Goal: Contribute content: Add original content to the website for others to see

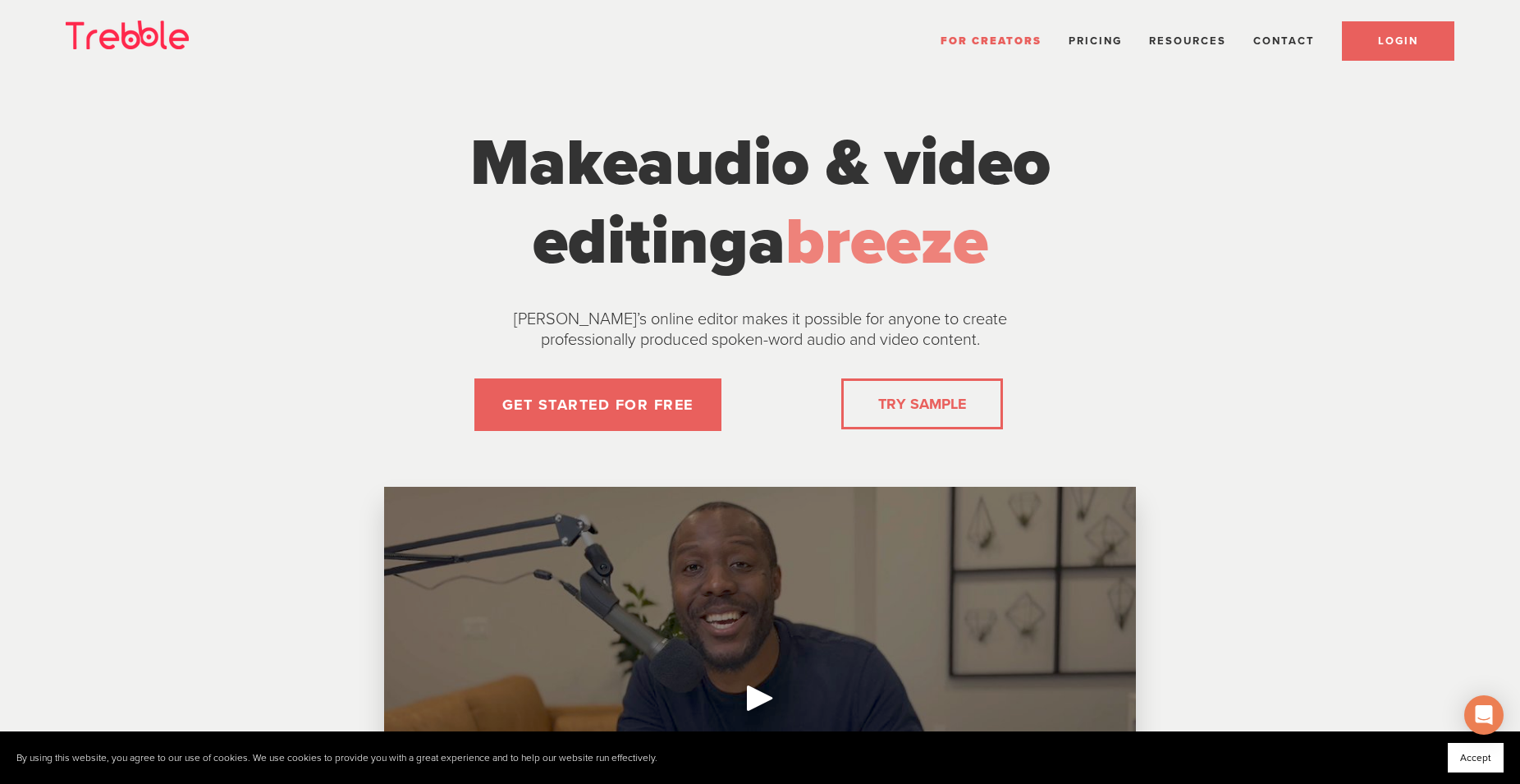
click at [1403, 37] on span "LOGIN" at bounding box center [1398, 41] width 40 height 13
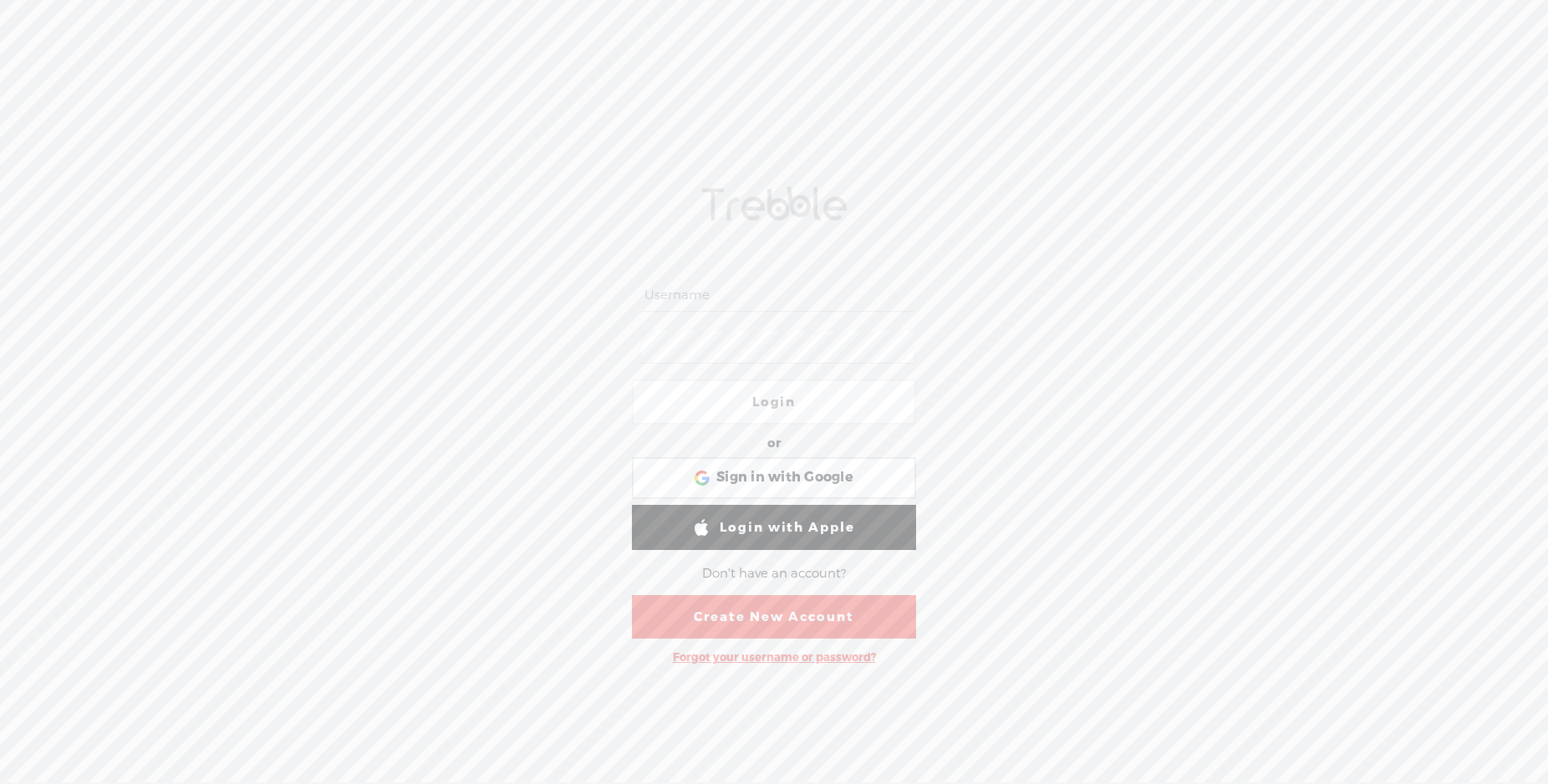
scroll to position [1, 0]
click at [714, 463] on div "Sign in with Google Sign in with Google. Opens in new tab" at bounding box center [774, 477] width 261 height 39
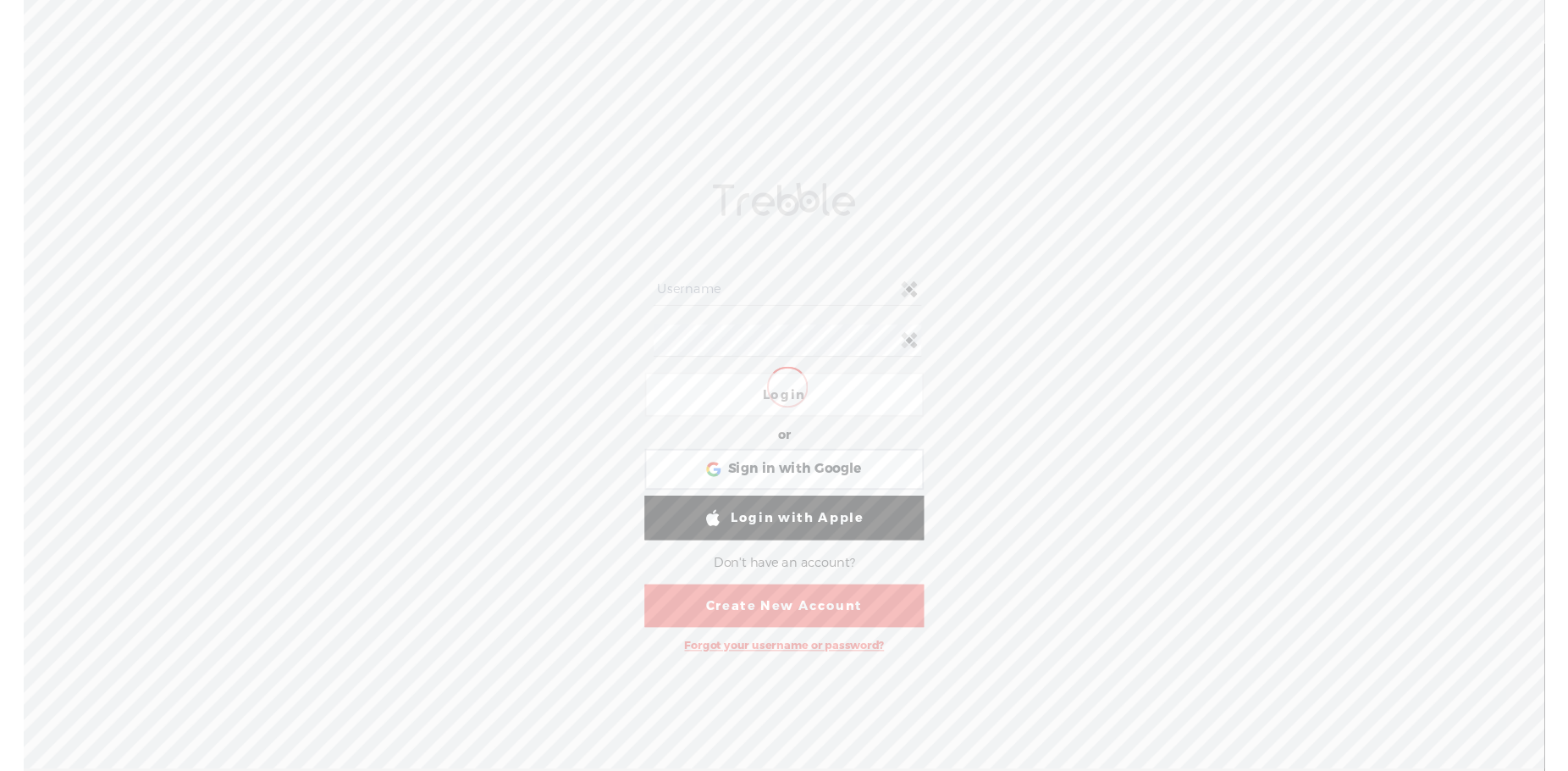
scroll to position [0, 0]
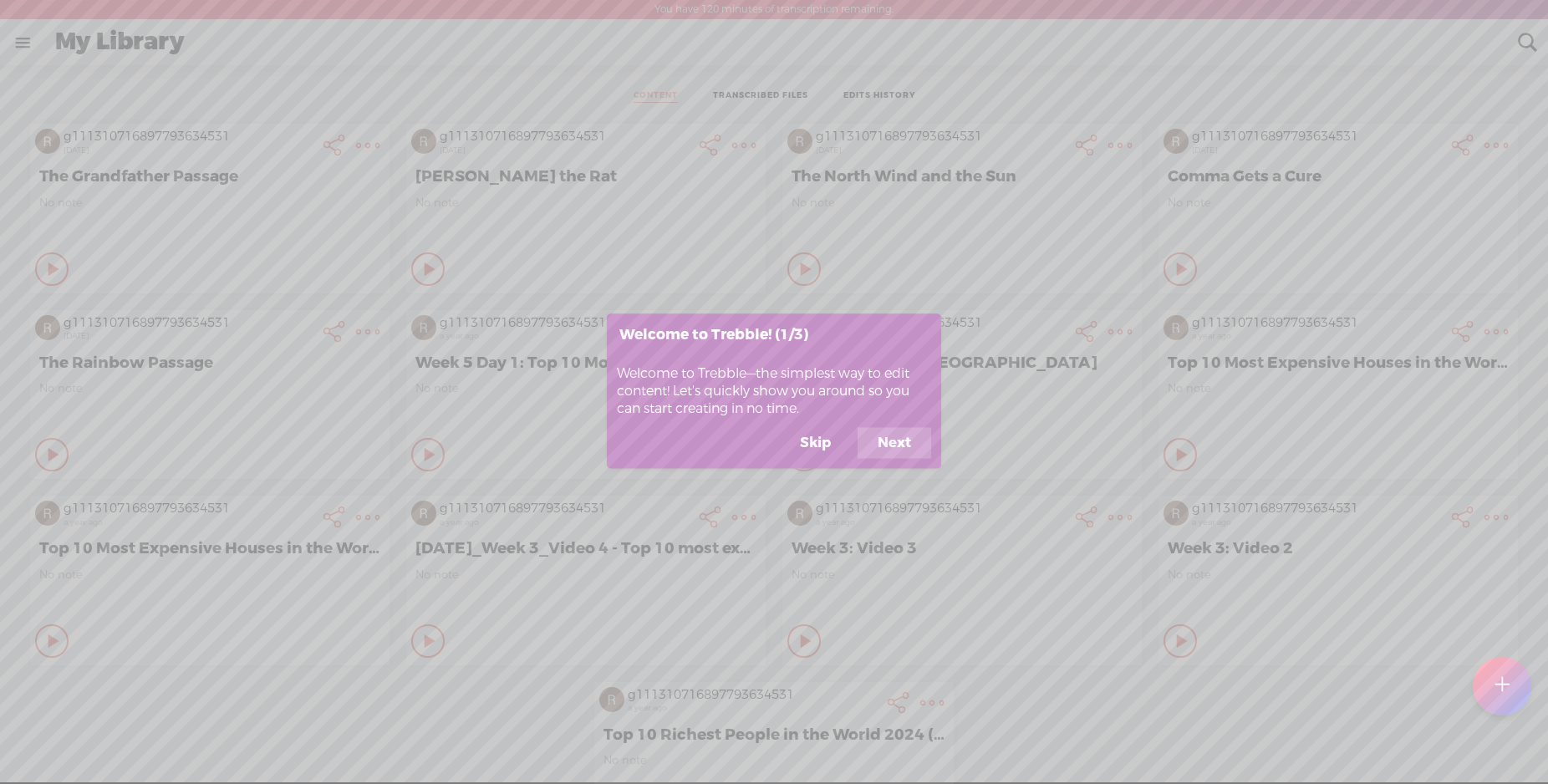
click at [794, 435] on button "Skip" at bounding box center [816, 442] width 71 height 32
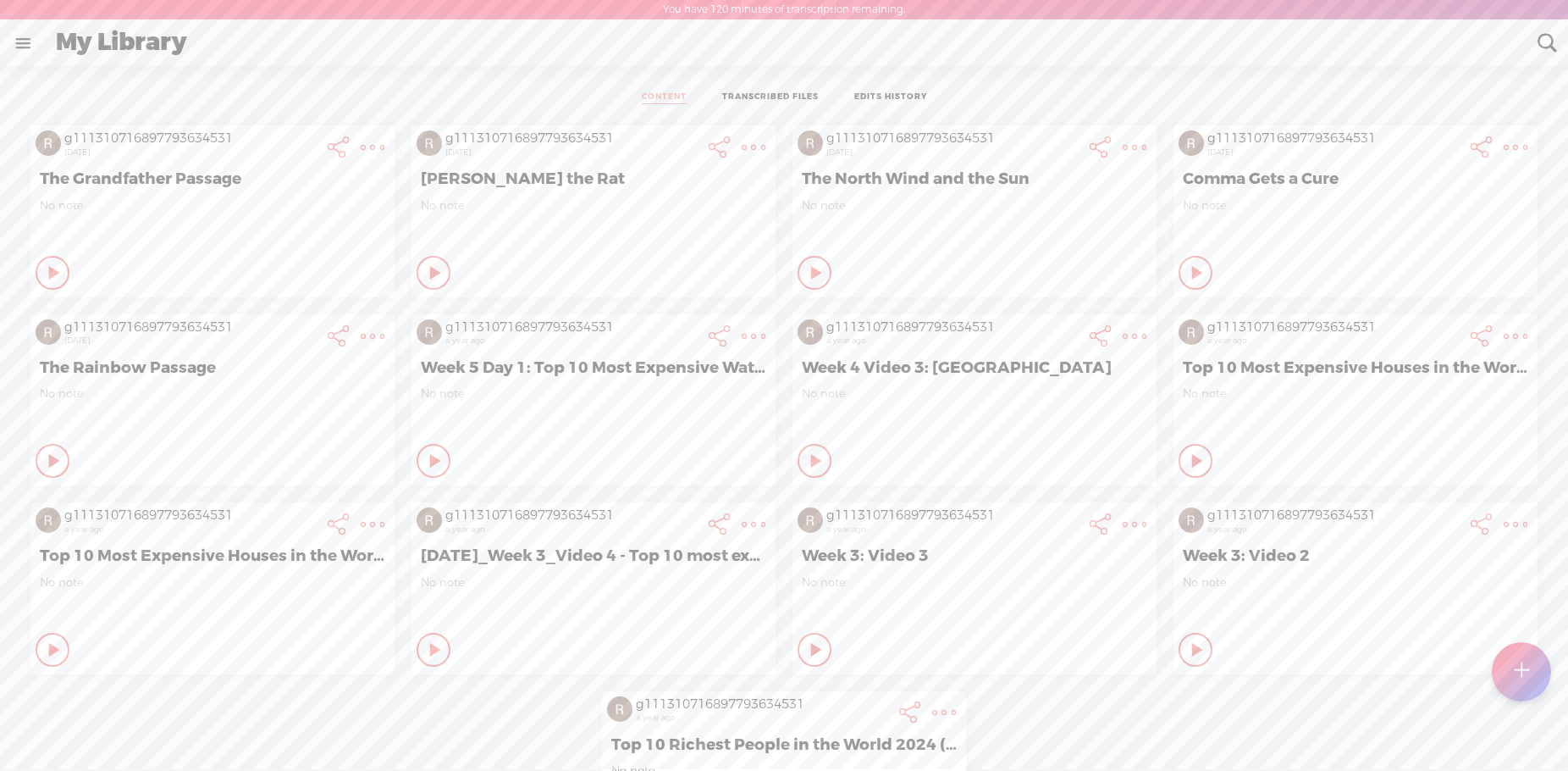
click at [1518, 674] on t at bounding box center [1522, 671] width 16 height 38
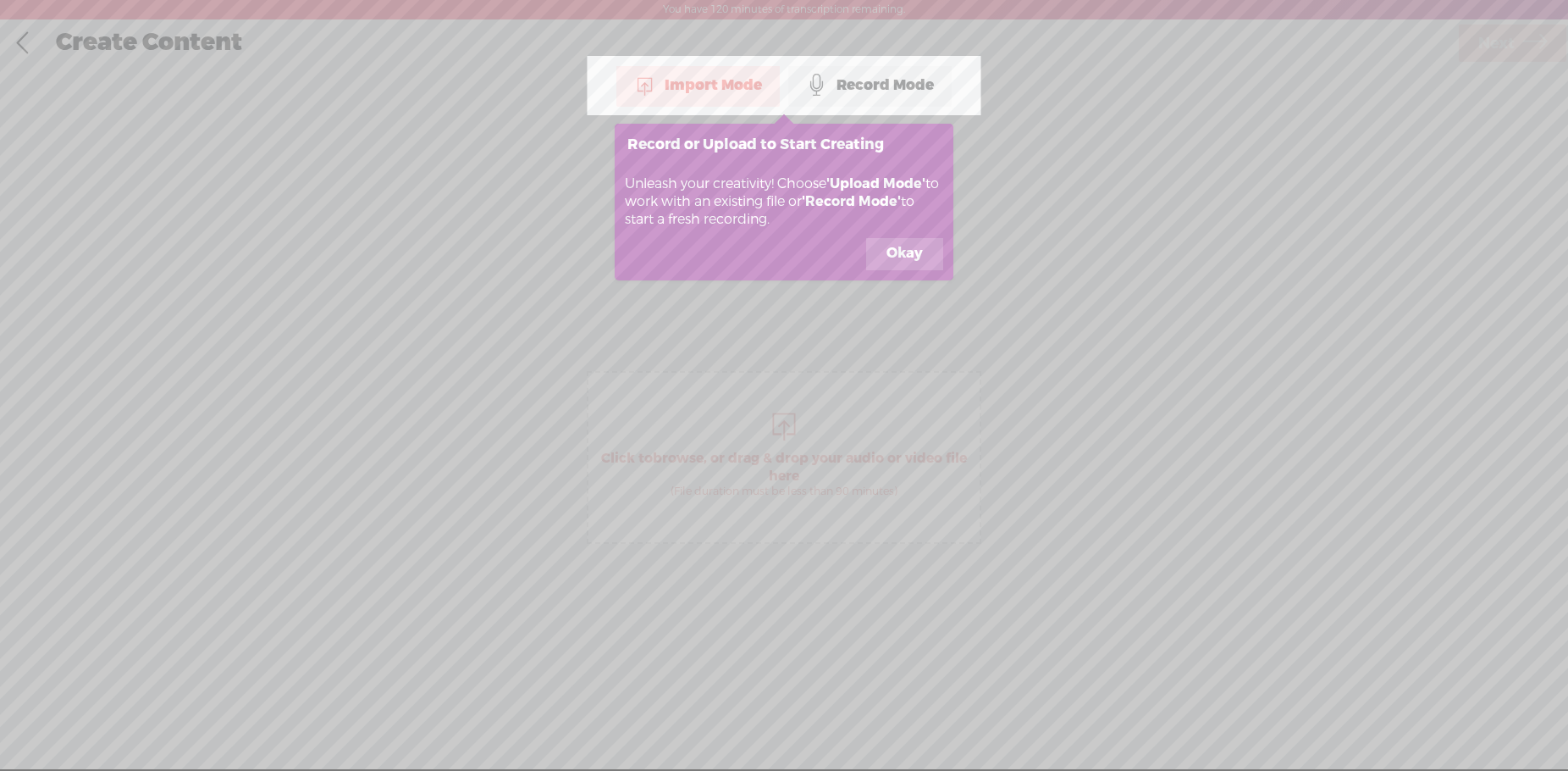
click at [893, 242] on button "Okay" at bounding box center [904, 253] width 77 height 32
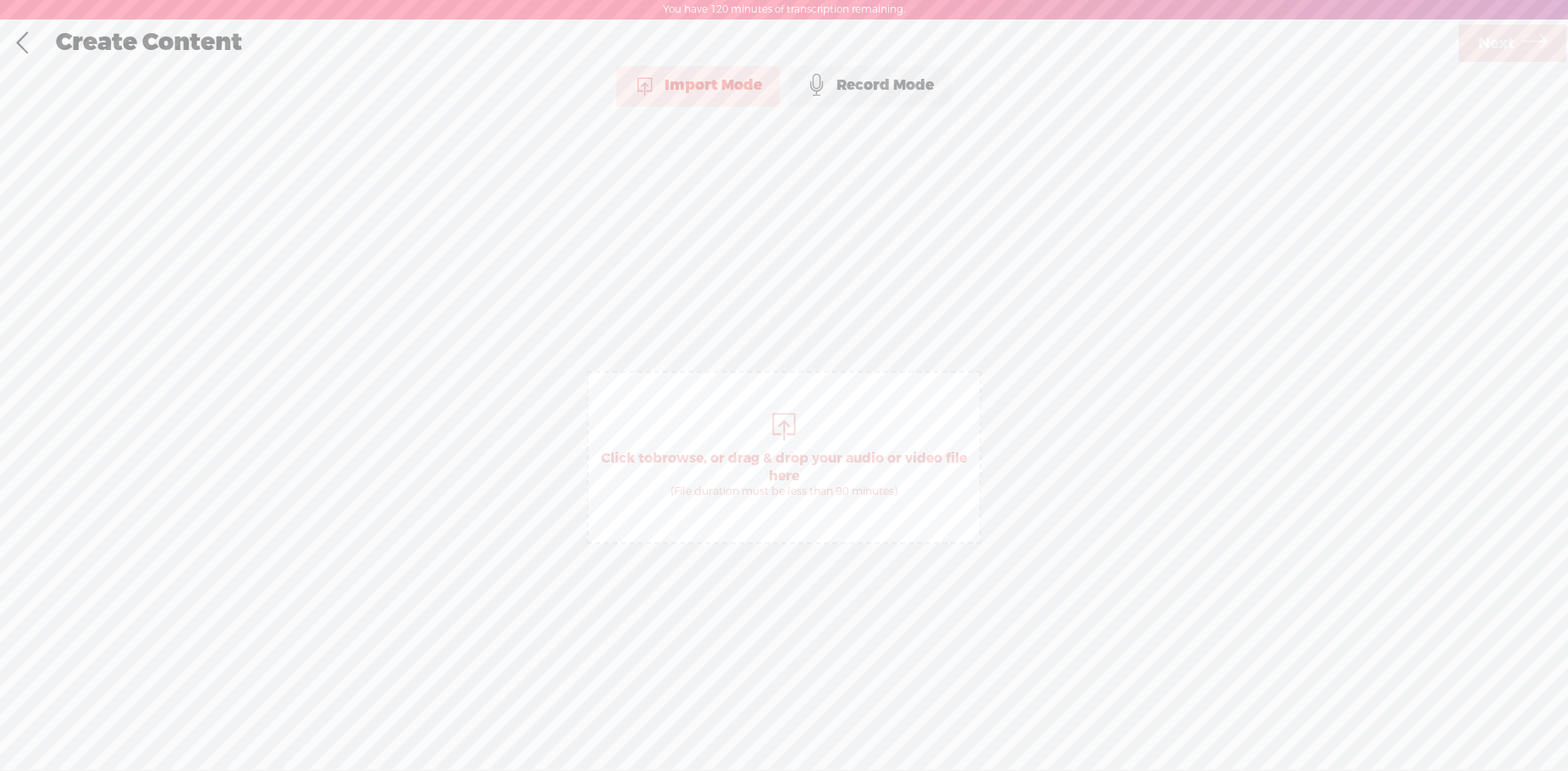
click at [836, 97] on div "Record Mode" at bounding box center [870, 85] width 163 height 42
click at [798, 720] on t at bounding box center [784, 721] width 49 height 49
click at [782, 729] on t at bounding box center [784, 733] width 49 height 49
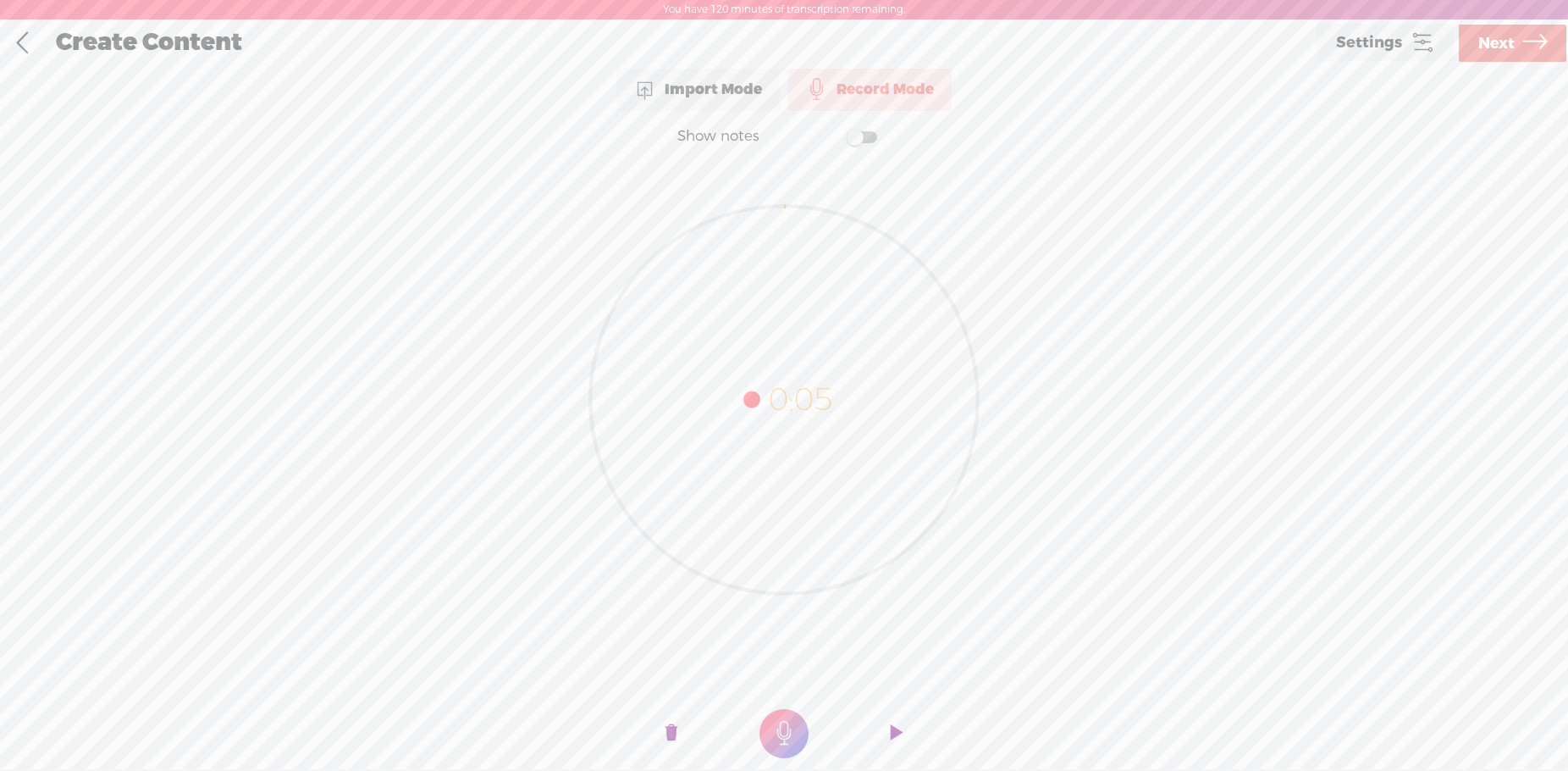
click at [1527, 21] on div "Create Content Use text-to-audio Use voice actor Record From This Browser Use p…" at bounding box center [784, 43] width 1570 height 47
click at [1520, 60] on link "Next" at bounding box center [1512, 43] width 108 height 37
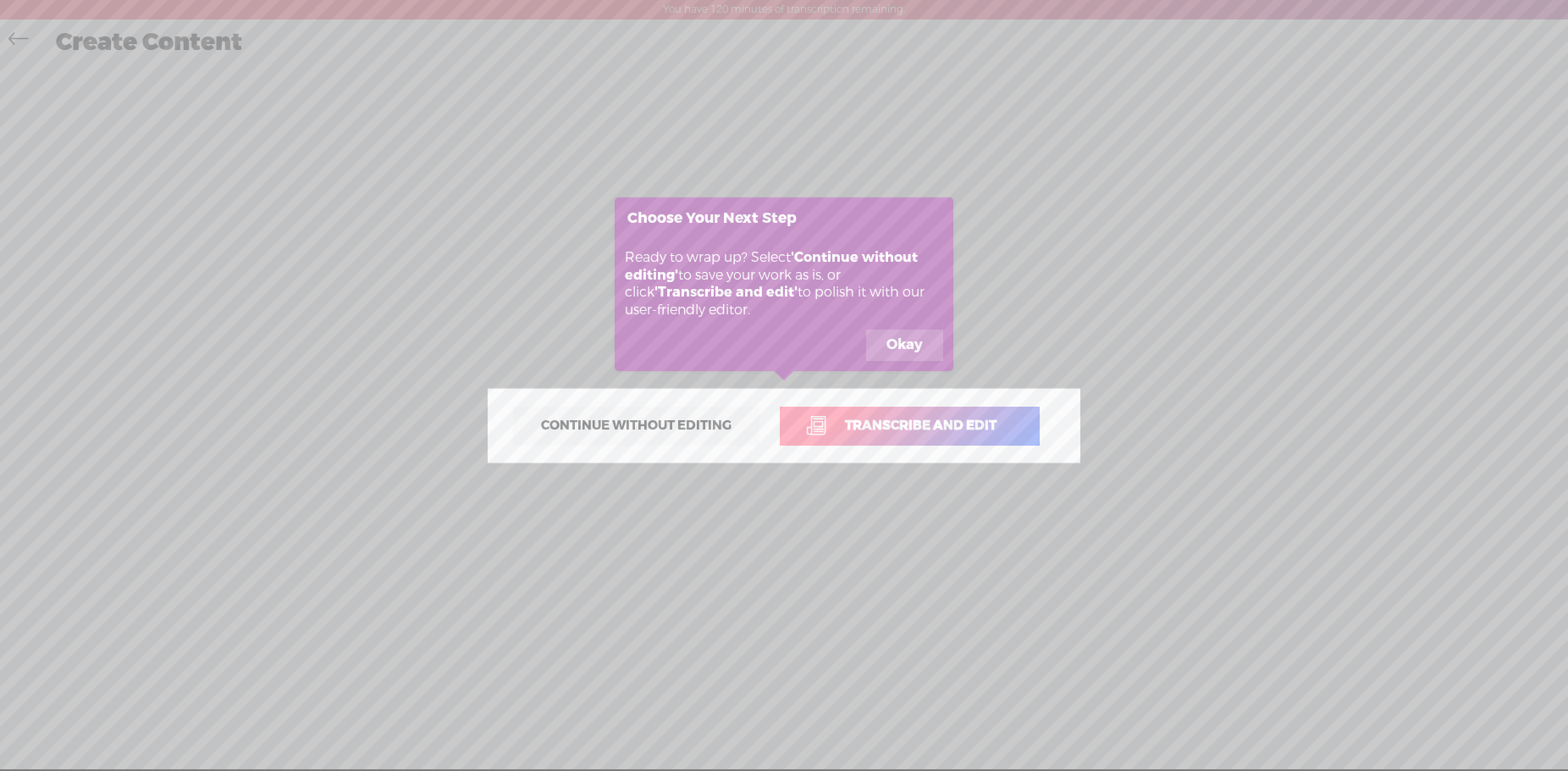
click at [895, 350] on button "Okay" at bounding box center [904, 345] width 77 height 32
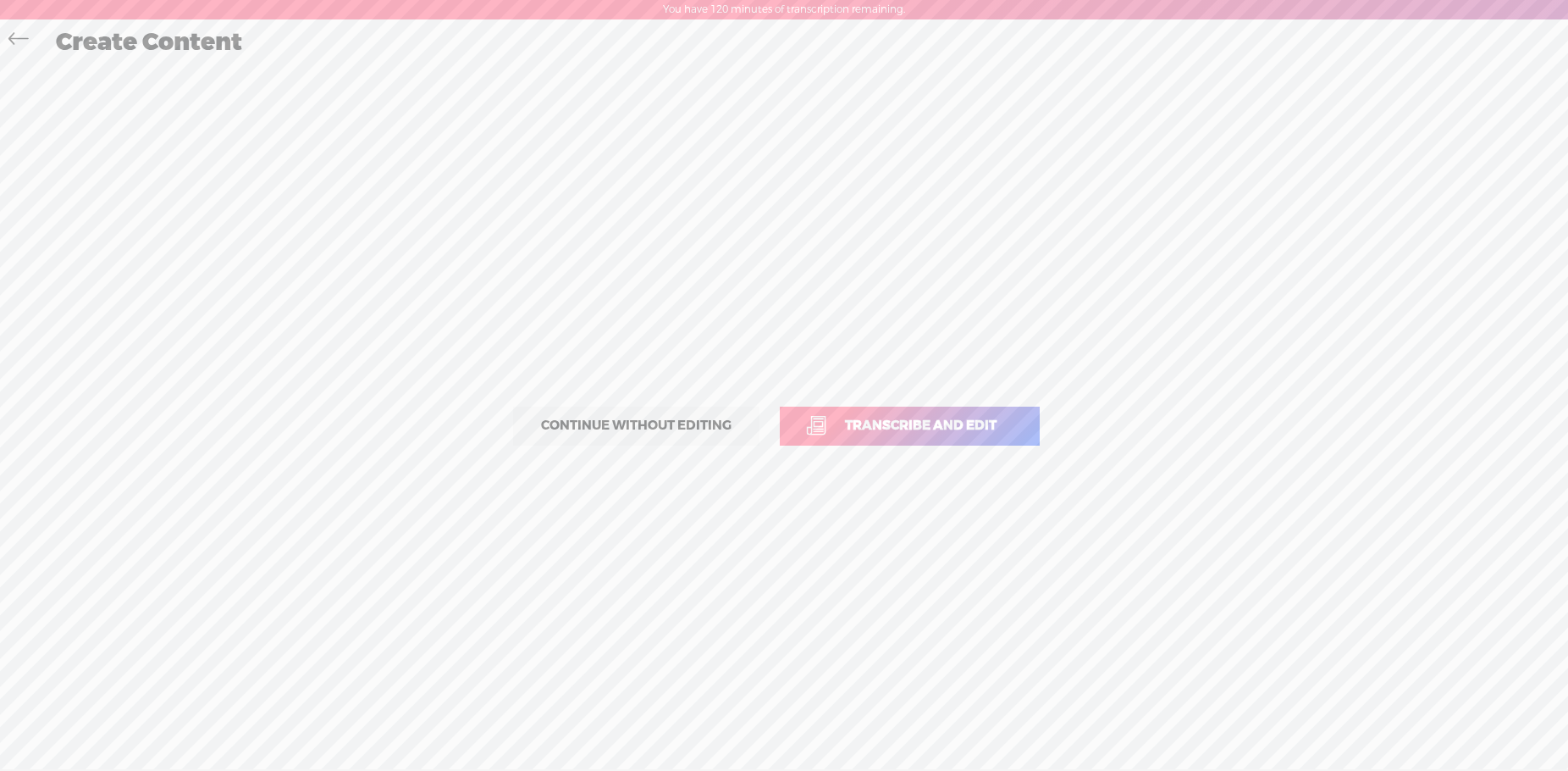
click at [651, 425] on span "Continue without editing" at bounding box center [636, 426] width 226 height 23
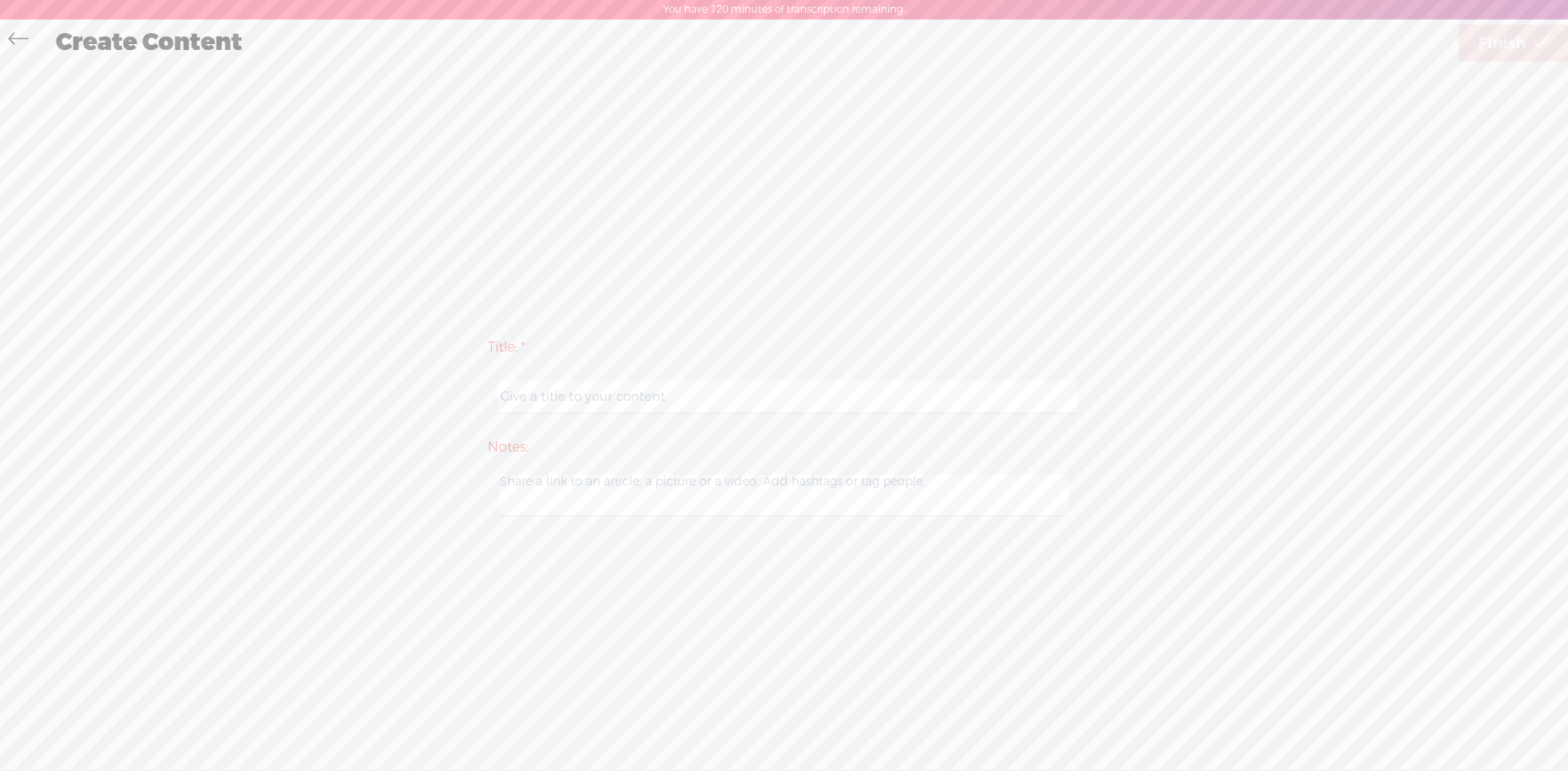
click at [652, 400] on input "text" at bounding box center [786, 397] width 580 height 33
type input "cacac"
click at [16, 33] on icon at bounding box center [19, 41] width 20 height 38
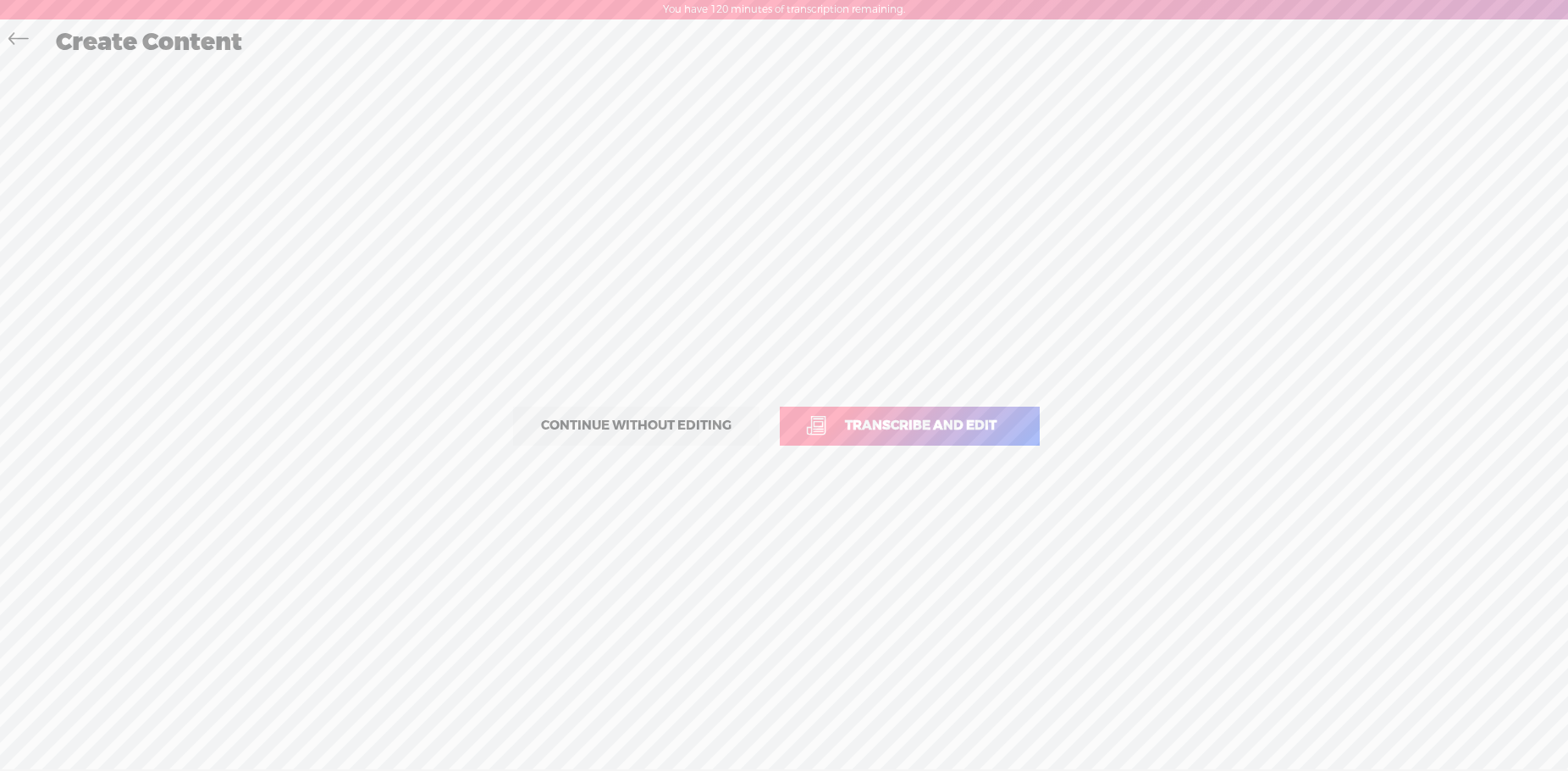
click at [16, 33] on icon at bounding box center [19, 41] width 20 height 38
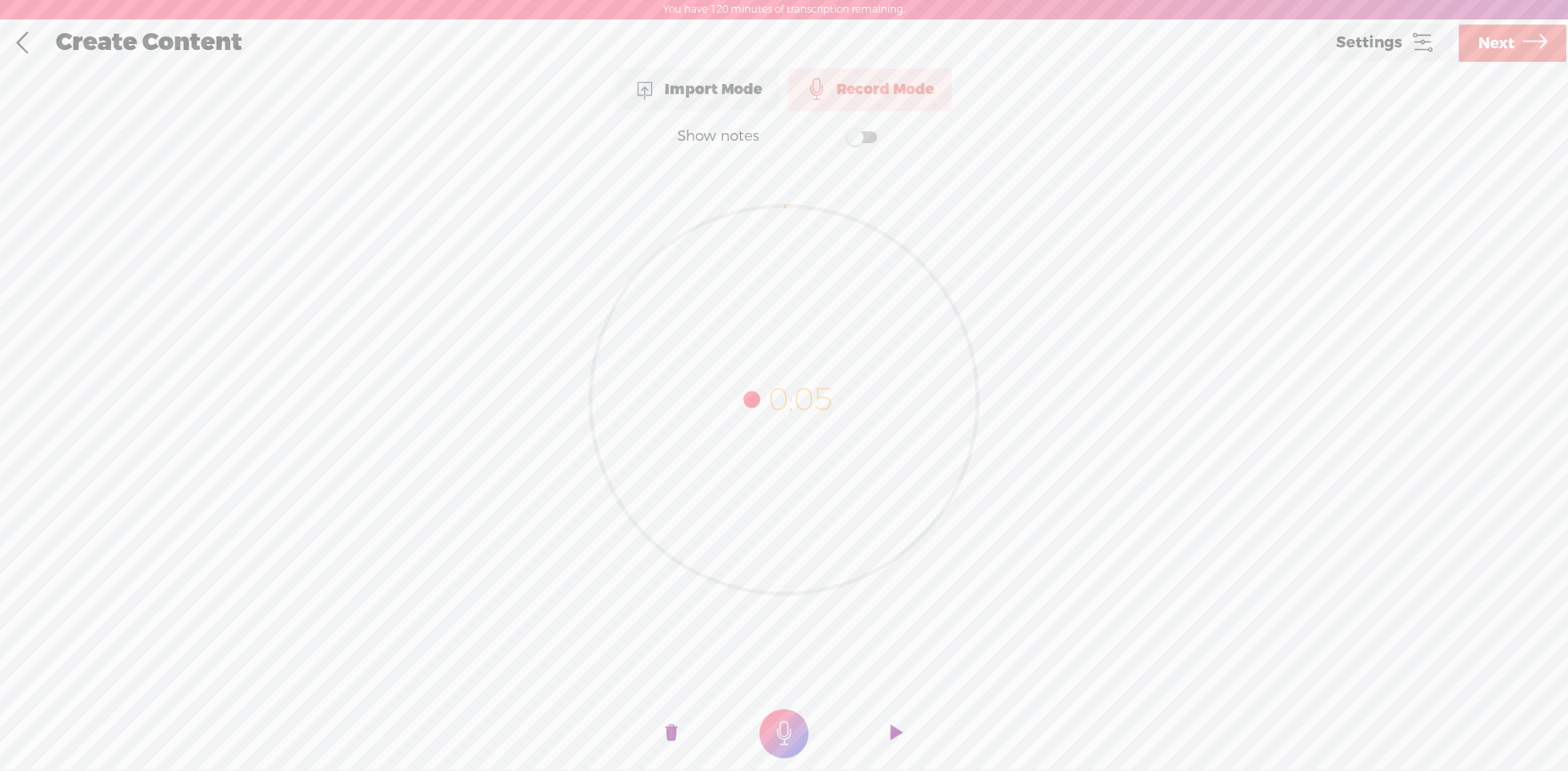
click at [16, 33] on link at bounding box center [22, 43] width 42 height 44
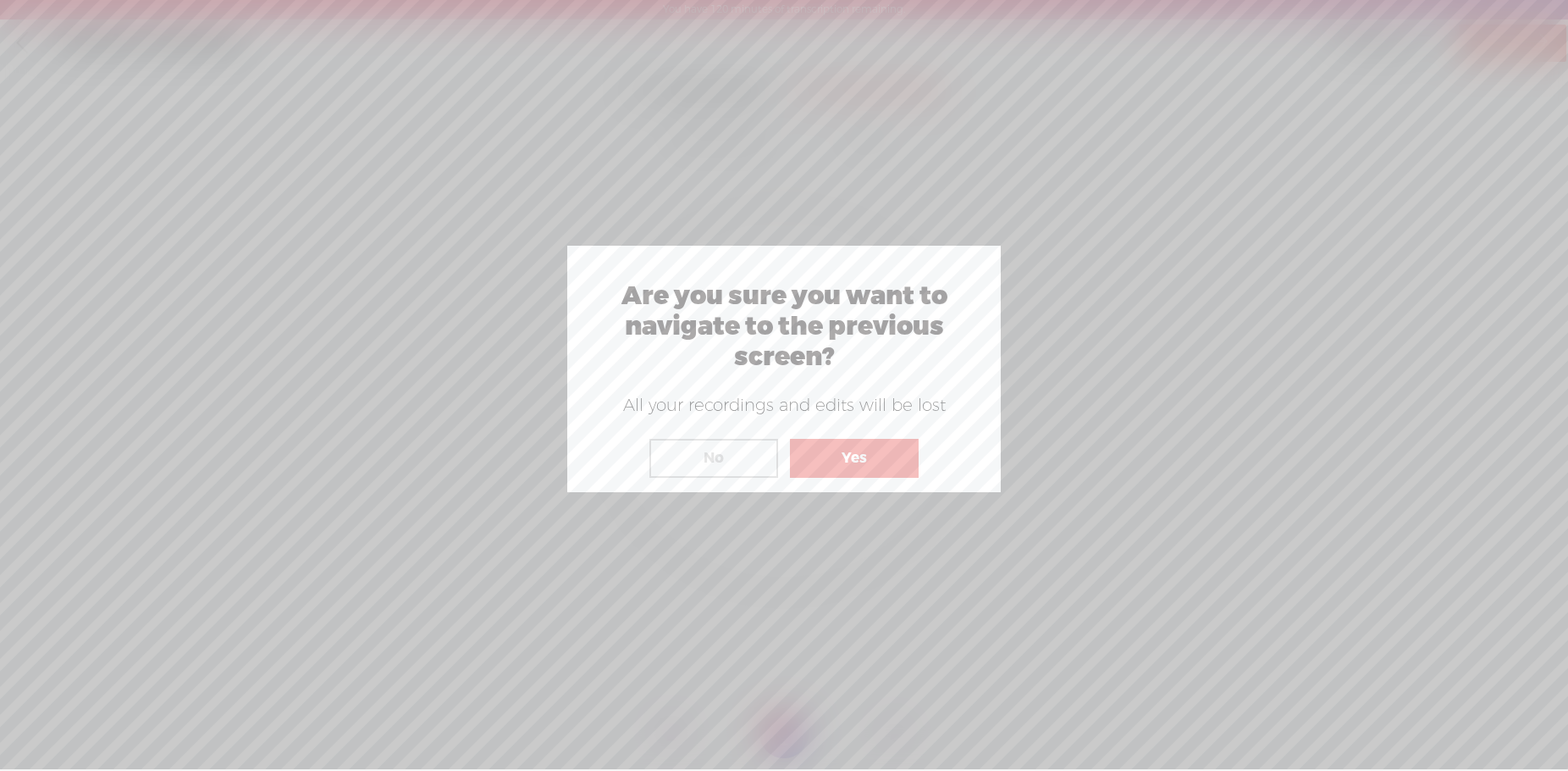
click at [873, 476] on button "Yes" at bounding box center [855, 458] width 129 height 39
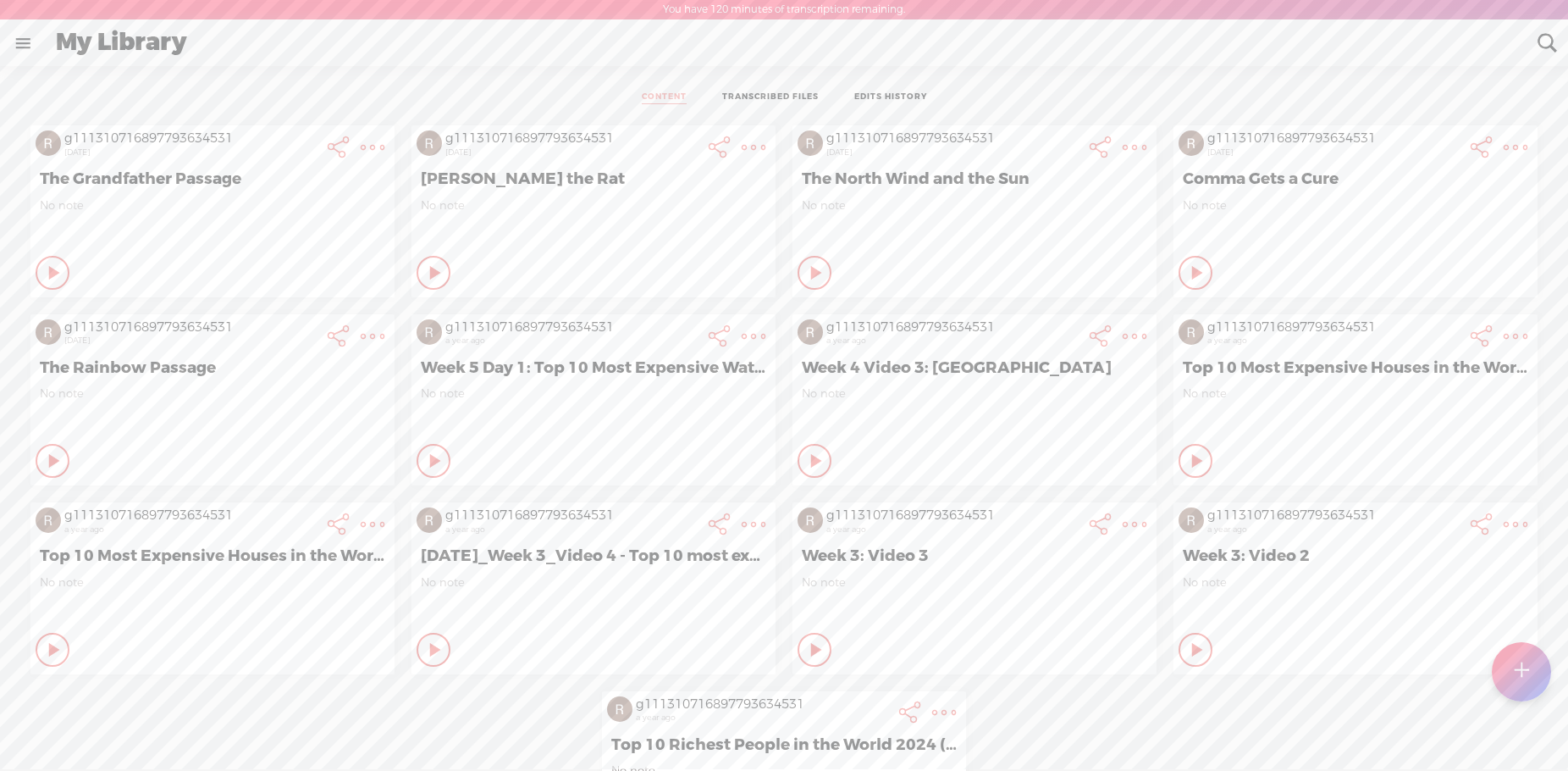
click at [1514, 673] on div at bounding box center [1520, 671] width 60 height 60
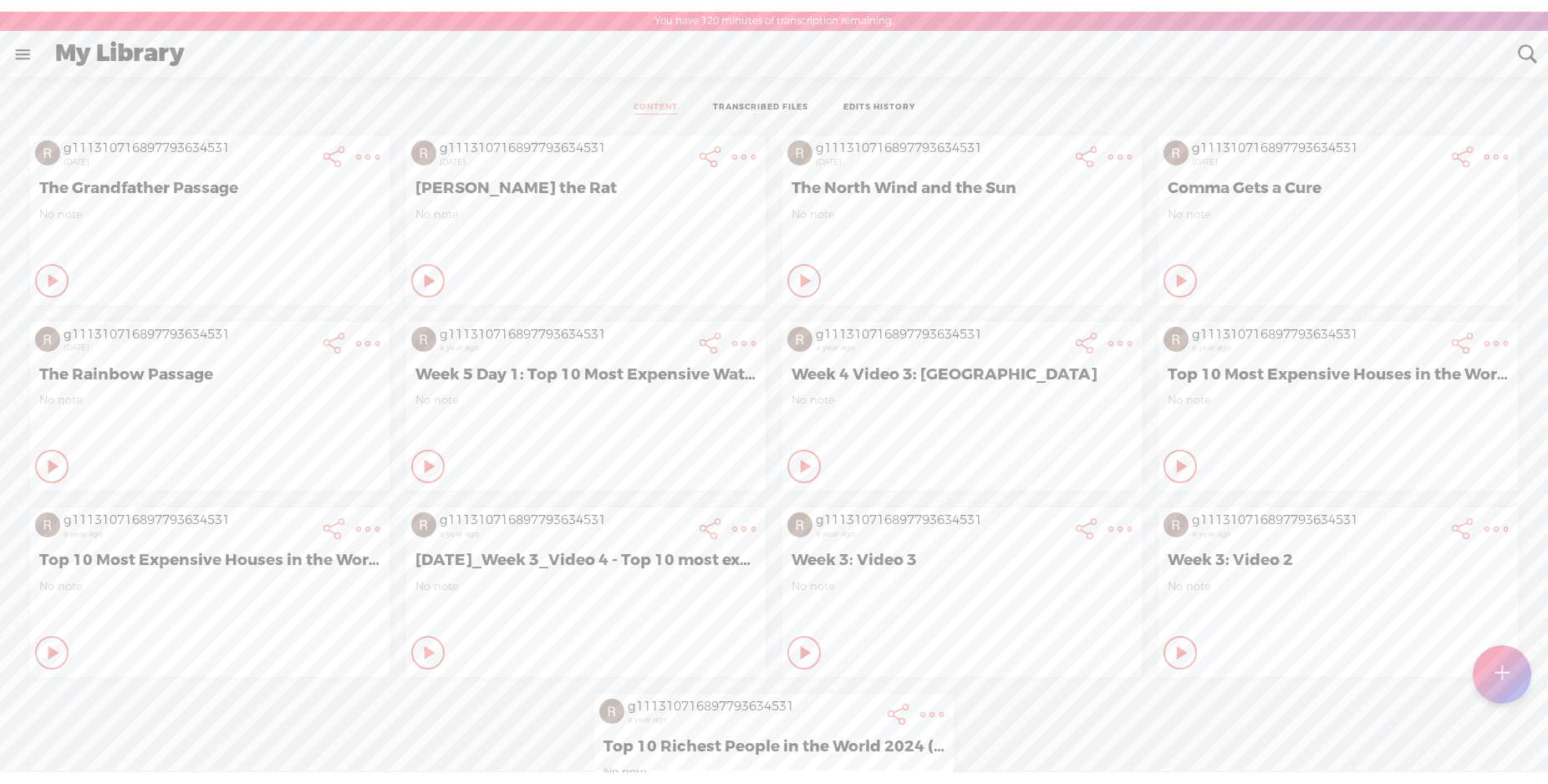
scroll to position [1, 0]
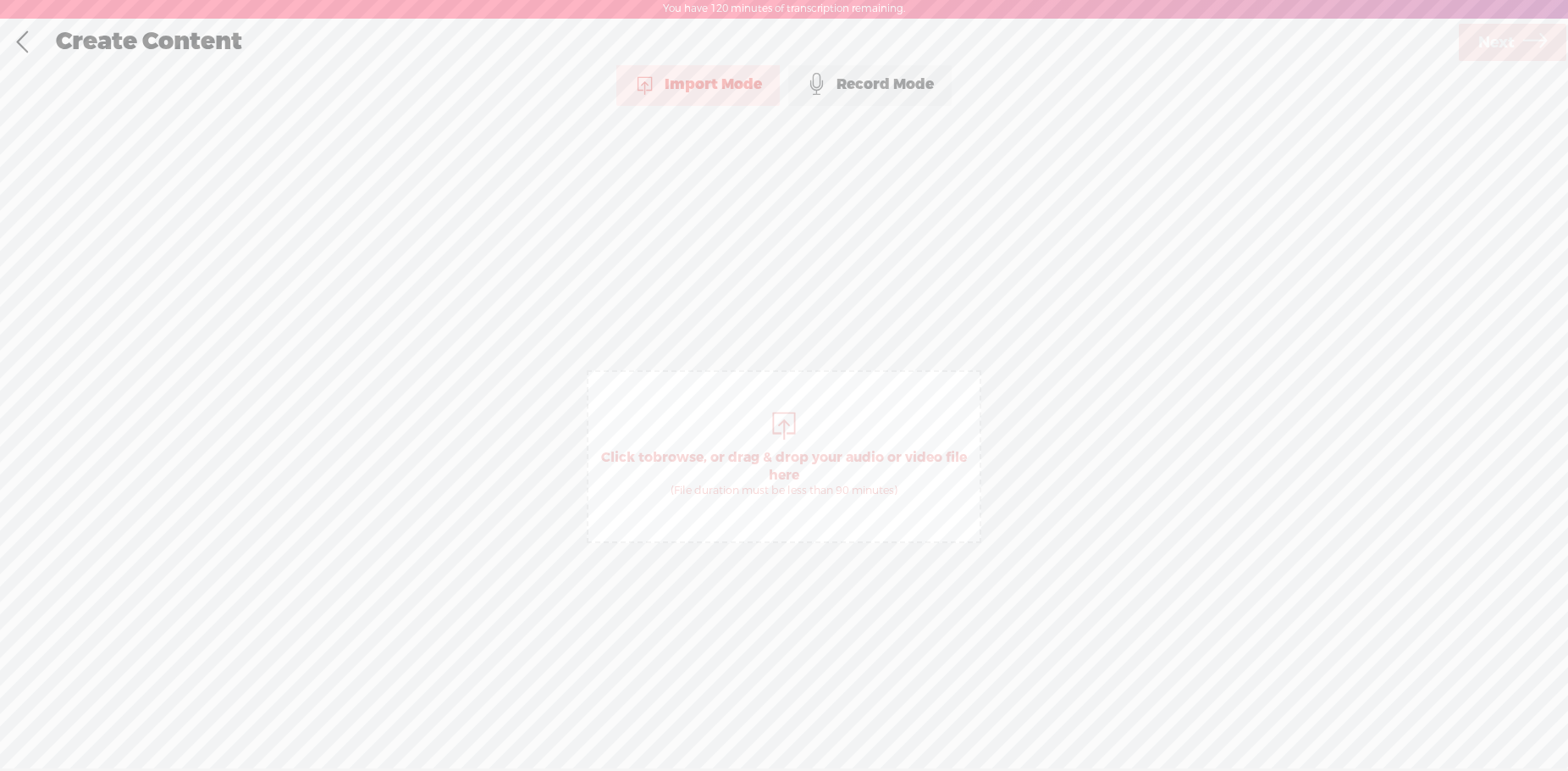
click at [905, 84] on div "Record Mode" at bounding box center [870, 84] width 163 height 42
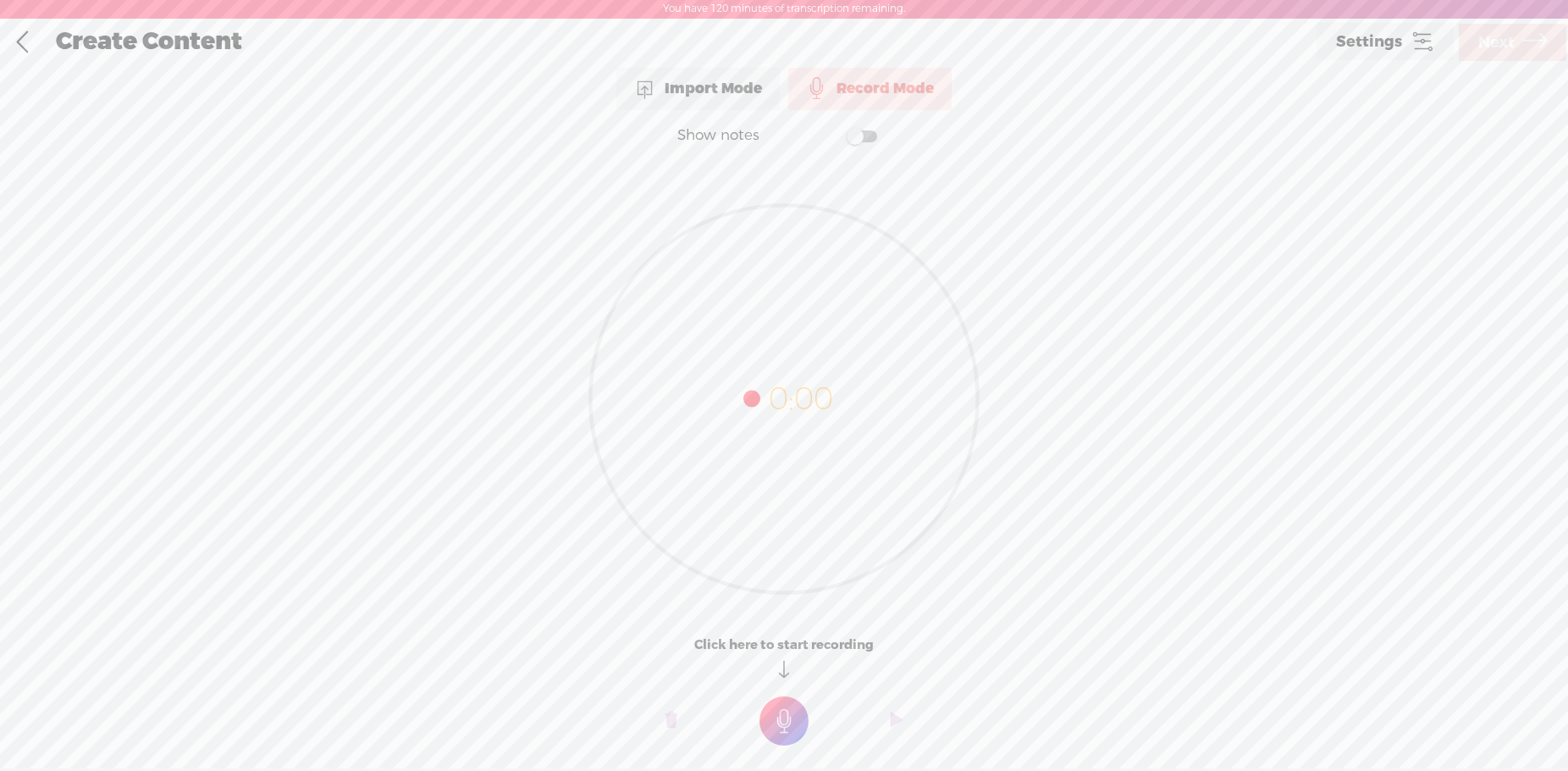
click at [786, 725] on t at bounding box center [784, 720] width 49 height 49
click at [801, 726] on t at bounding box center [784, 733] width 49 height 49
click at [685, 729] on o at bounding box center [671, 733] width 67 height 51
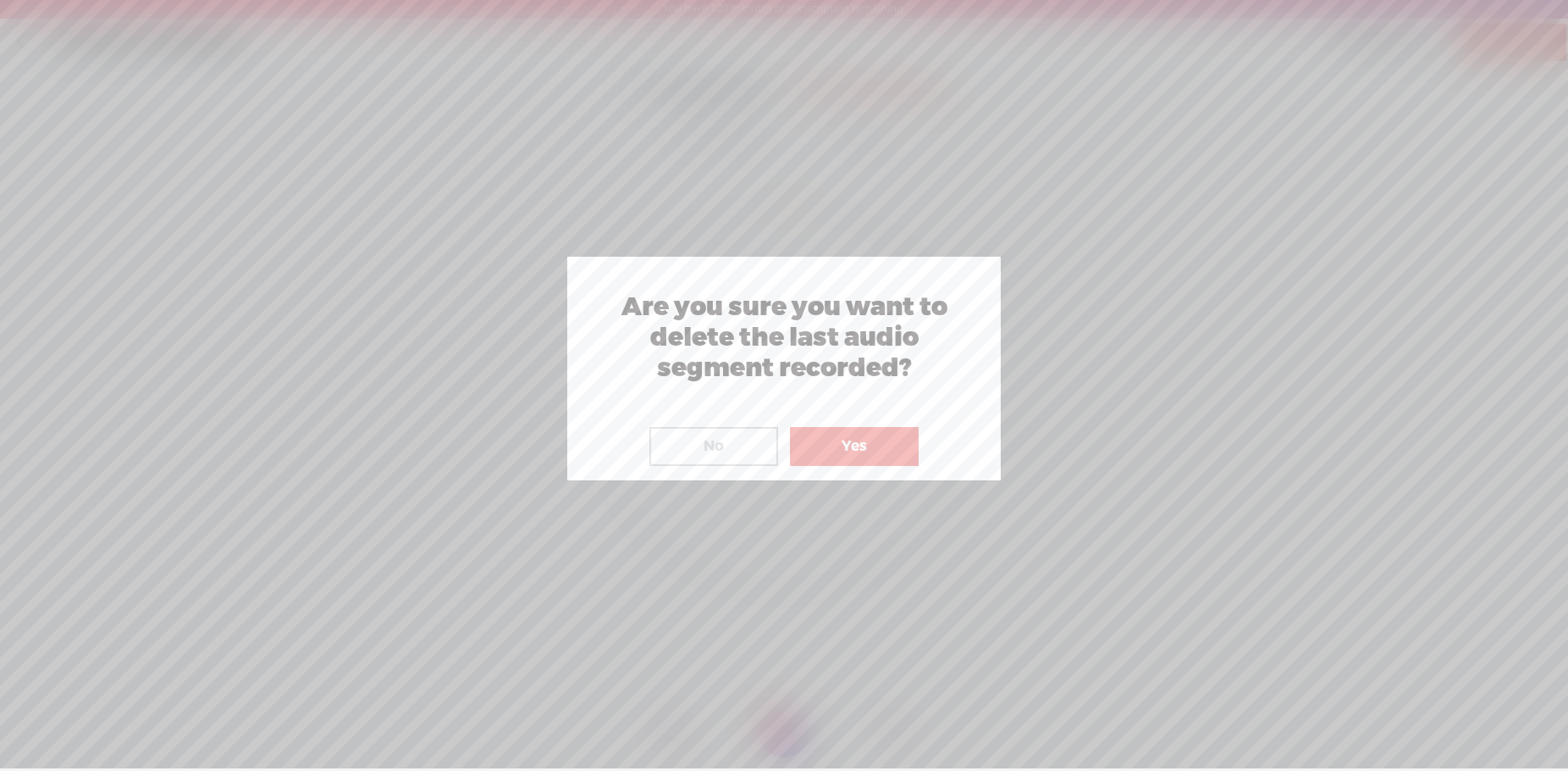
click at [910, 466] on button "Yes" at bounding box center [855, 446] width 129 height 39
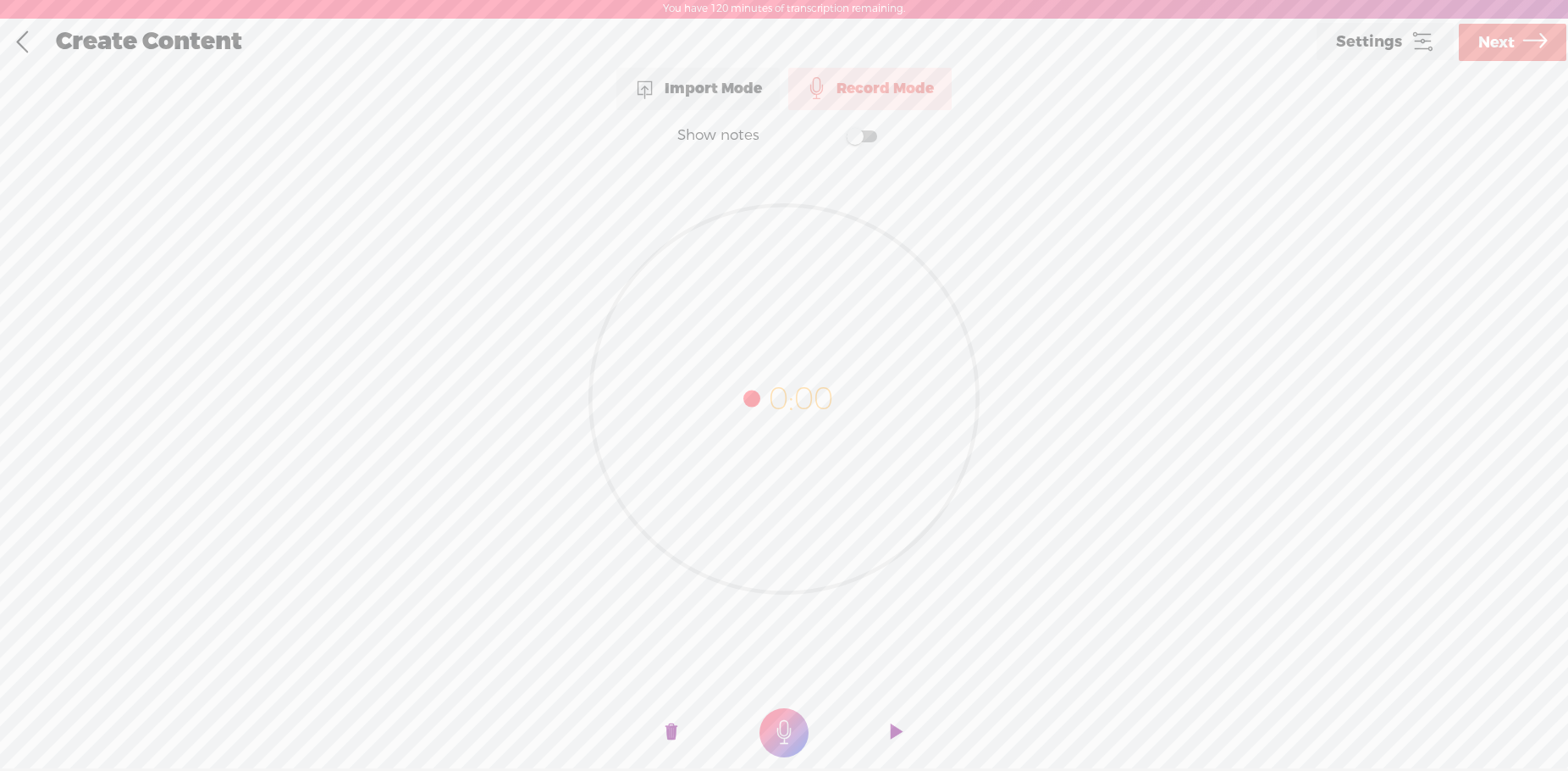
click at [771, 734] on t at bounding box center [784, 733] width 49 height 49
click at [806, 727] on o at bounding box center [784, 733] width 67 height 51
click at [897, 723] on t at bounding box center [897, 733] width 12 height 51
click at [1503, 51] on span "Next" at bounding box center [1496, 43] width 36 height 43
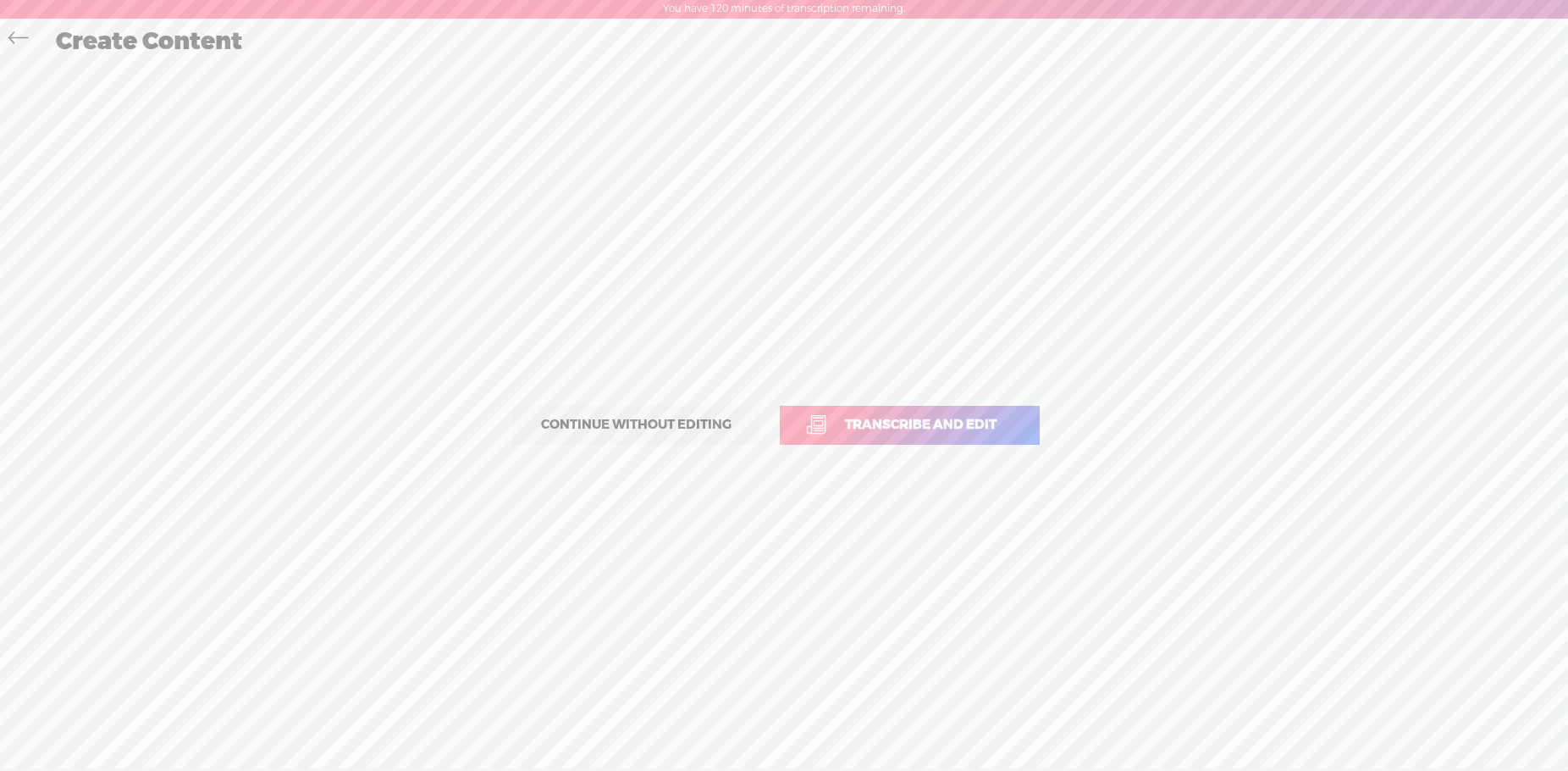
click at [688, 417] on span "Continue without editing" at bounding box center [636, 425] width 226 height 23
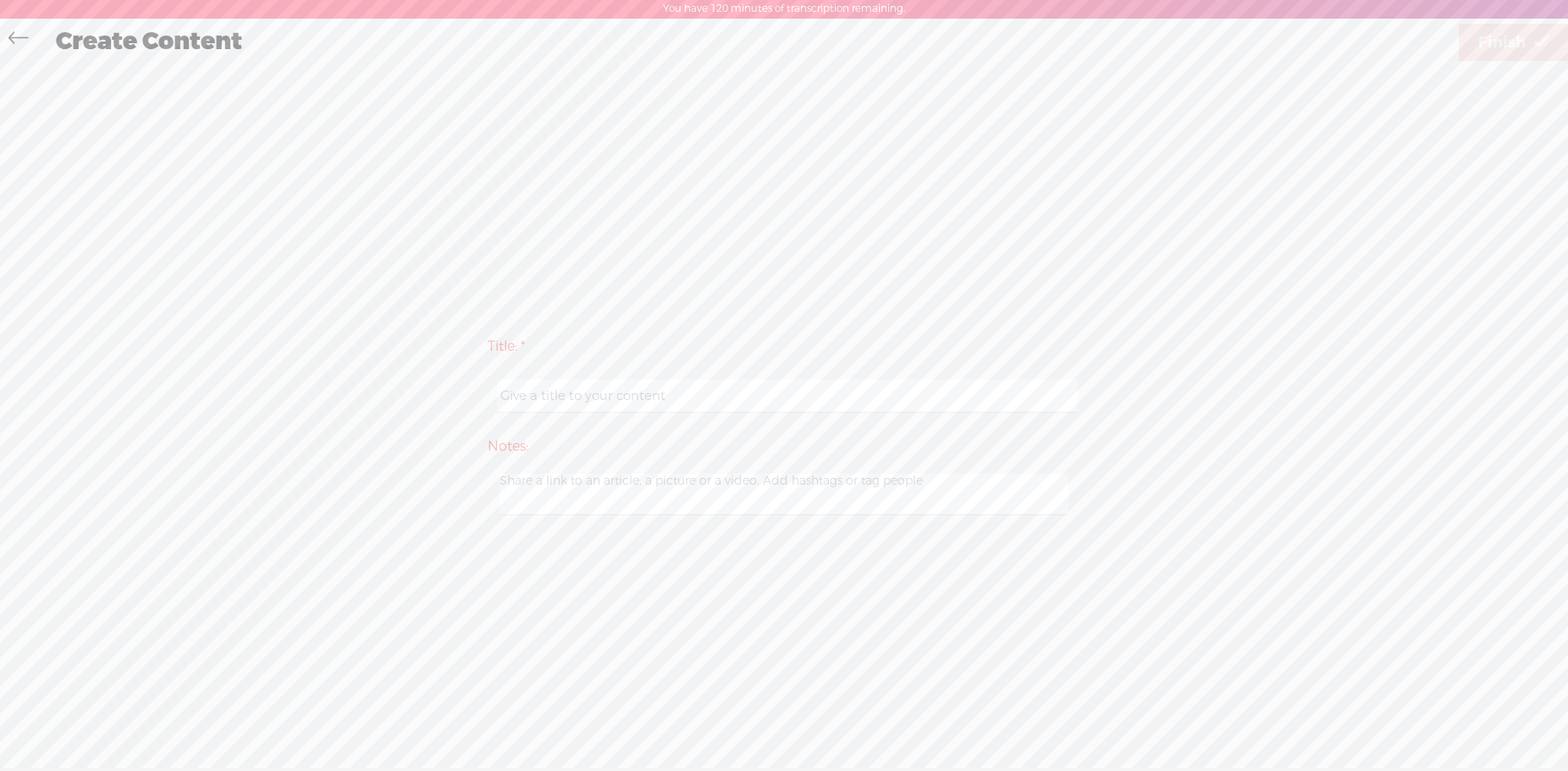
click at [689, 393] on input "text" at bounding box center [786, 396] width 580 height 33
type input "Mase Group Offer Request Line Voicemail"
click at [1503, 44] on span "Finish" at bounding box center [1501, 43] width 47 height 43
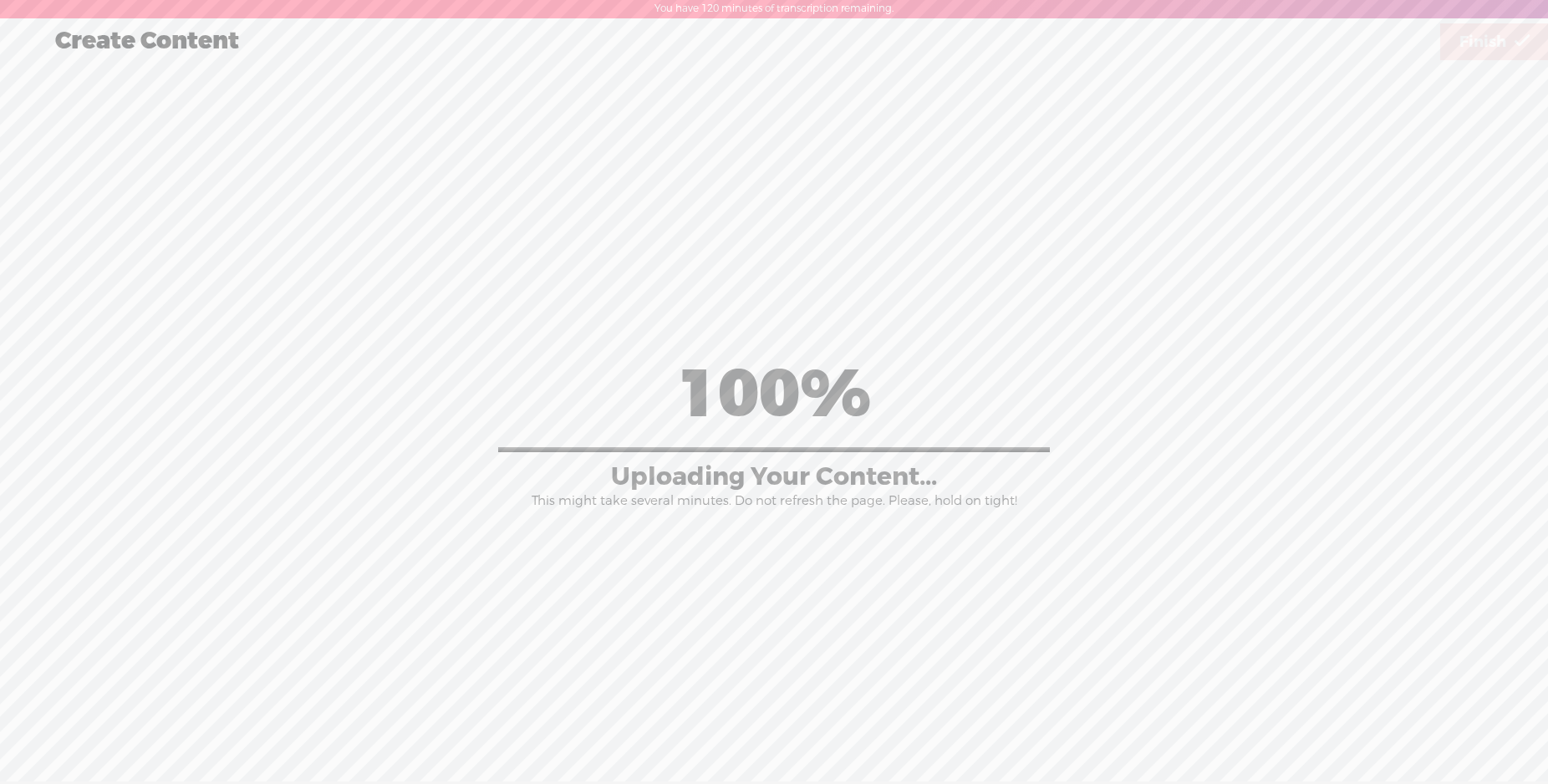
drag, startPoint x: 70, startPoint y: 382, endPoint x: 49, endPoint y: 121, distance: 261.8
click at [68, 382] on div "100% Uploading Your Content... This might take several minutes. Do not refresh …" at bounding box center [774, 432] width 1514 height 409
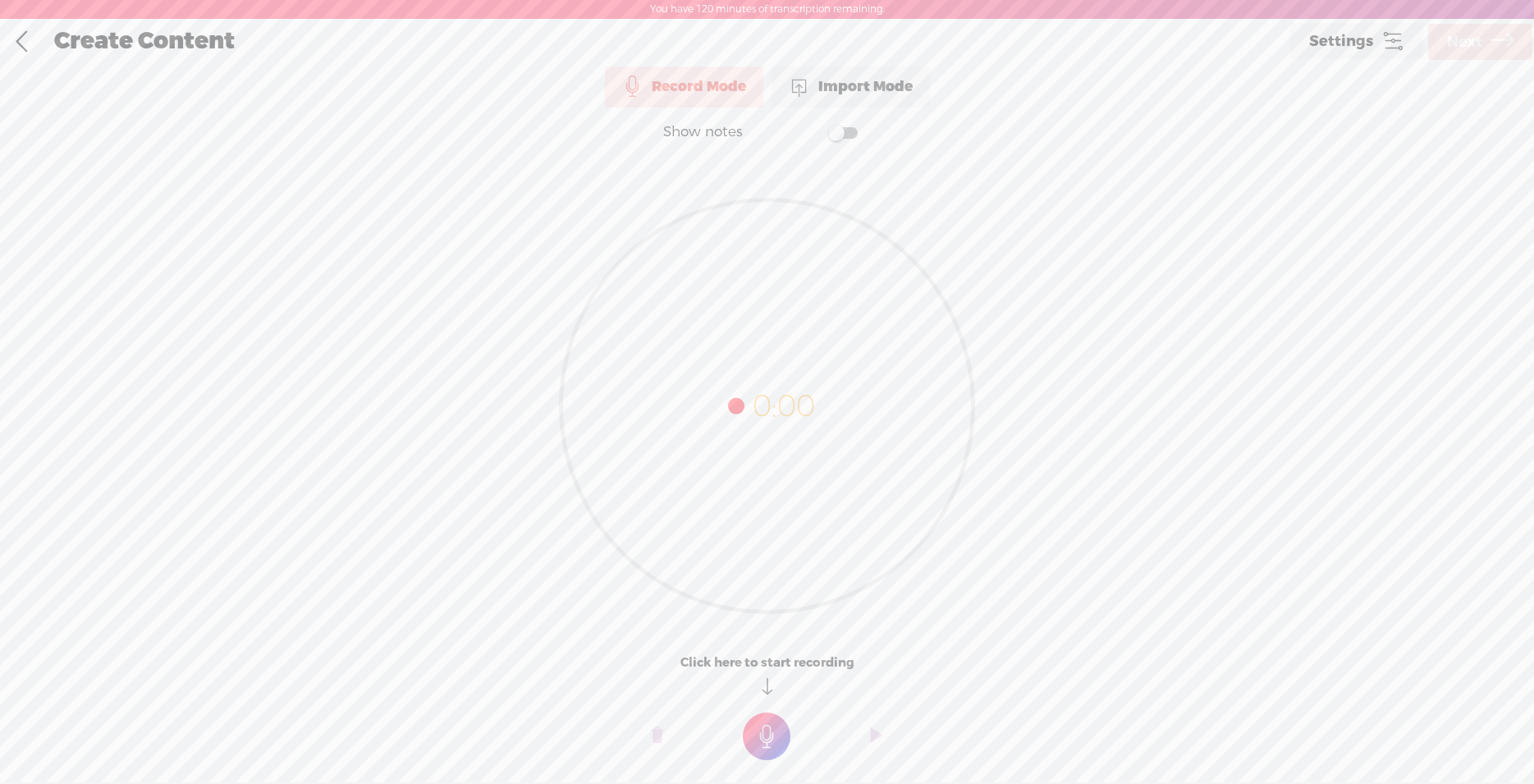
drag, startPoint x: 3, startPoint y: 43, endPoint x: 13, endPoint y: 43, distance: 10.0
click at [8, 43] on link at bounding box center [21, 42] width 41 height 43
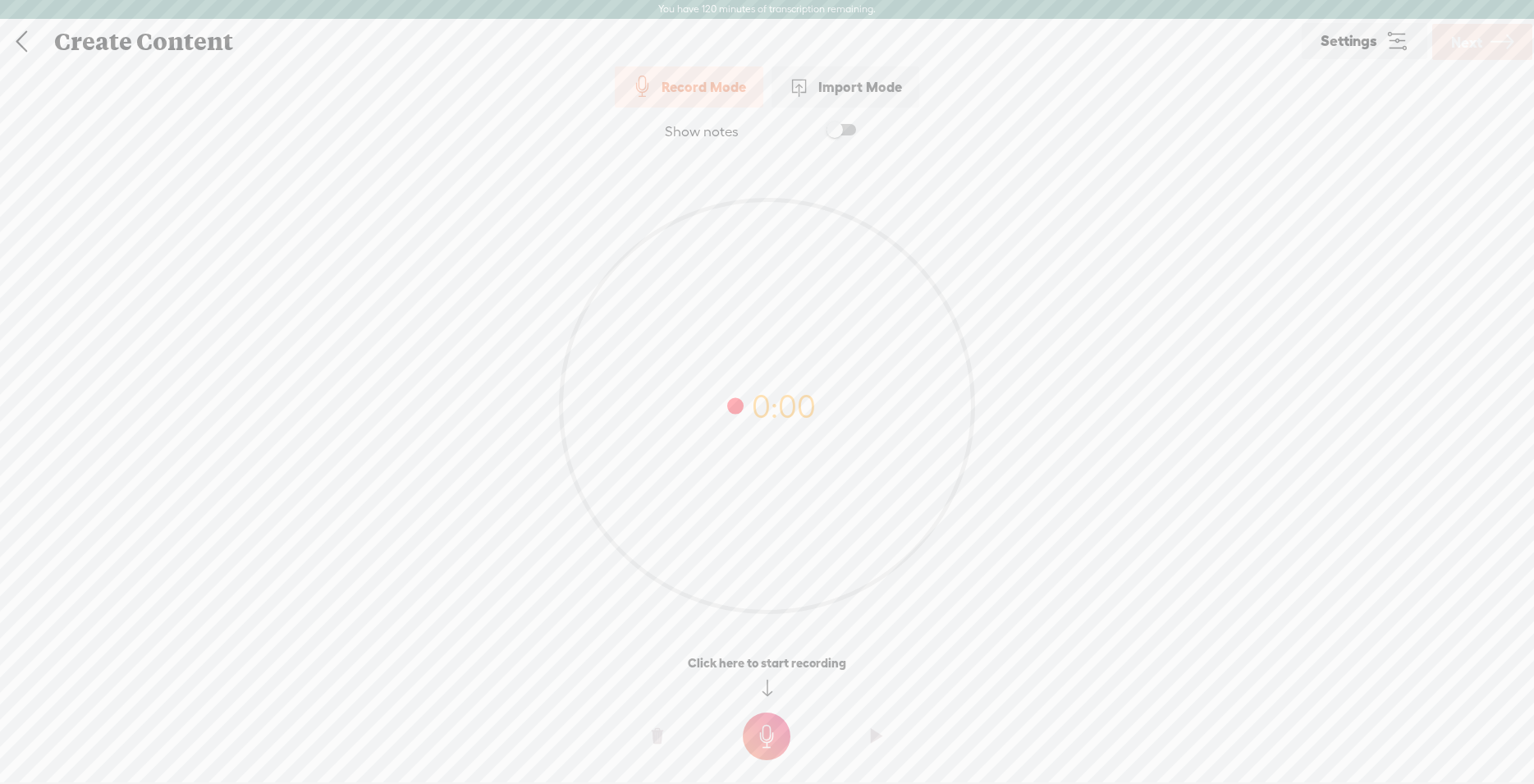
click at [15, 41] on link at bounding box center [21, 42] width 41 height 43
